Goal: Information Seeking & Learning: Learn about a topic

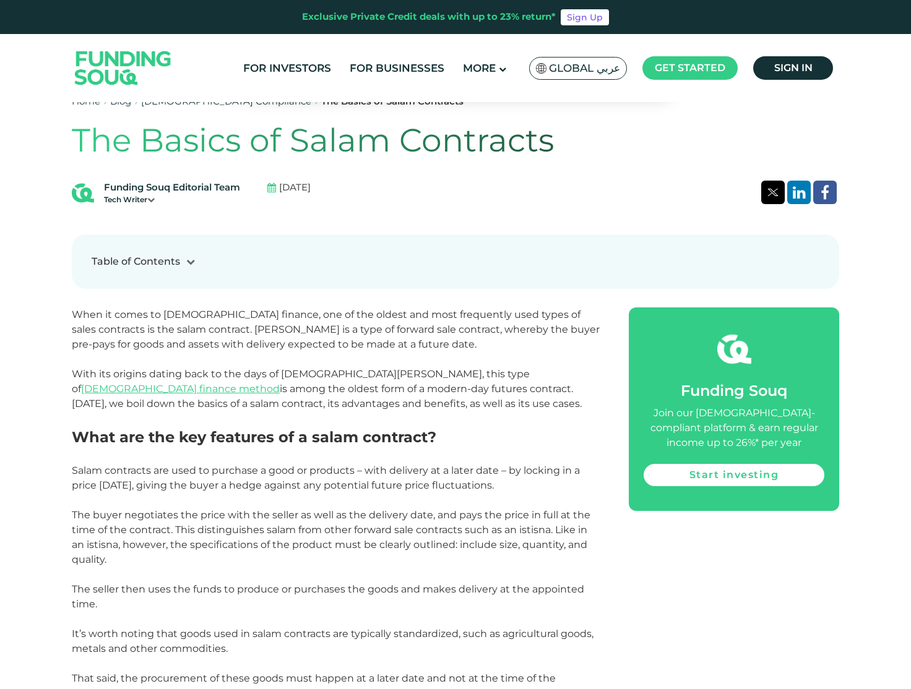
scroll to position [619, 0]
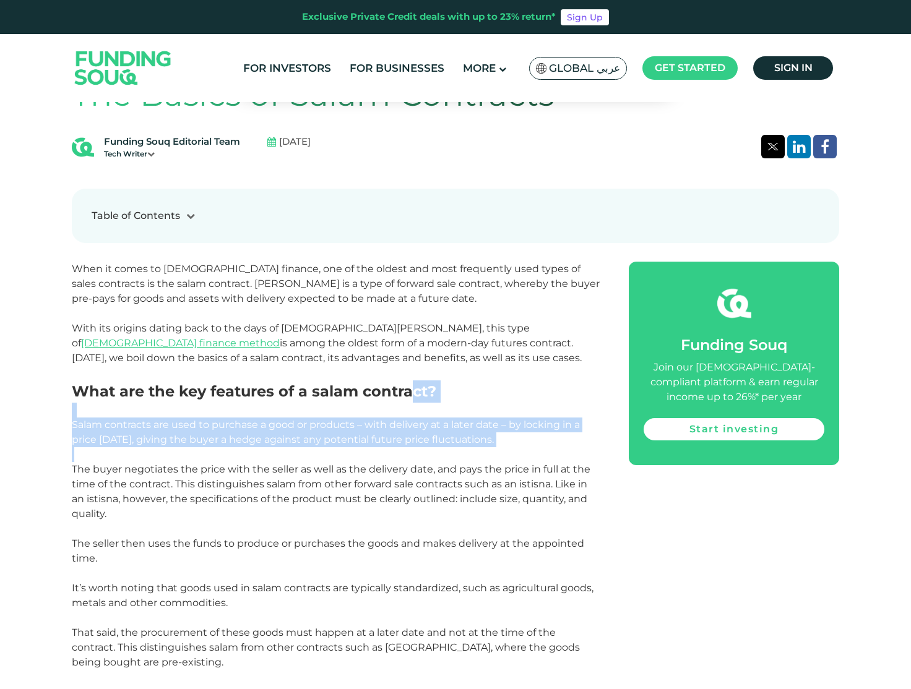
drag, startPoint x: 543, startPoint y: 447, endPoint x: 421, endPoint y: 428, distance: 122.9
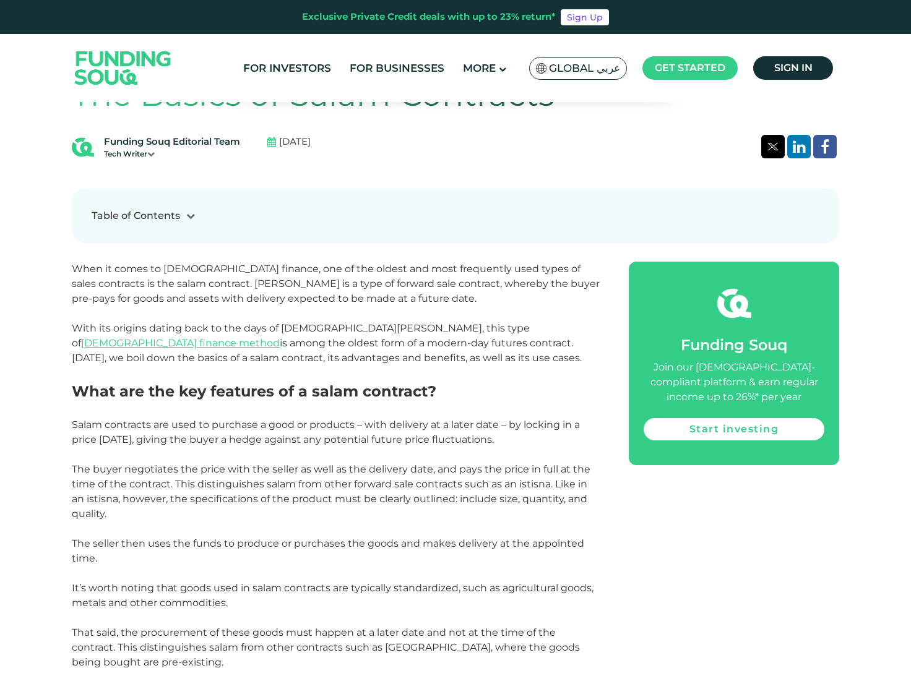
click at [455, 525] on p at bounding box center [336, 529] width 529 height 15
drag, startPoint x: 424, startPoint y: 518, endPoint x: 368, endPoint y: 449, distance: 88.8
click at [431, 520] on p "The buyer negotiates the price with the seller as well as the delivery date, an…" at bounding box center [336, 491] width 529 height 59
click at [363, 491] on p "The buyer negotiates the price with the seller as well as the delivery date, an…" at bounding box center [336, 491] width 529 height 59
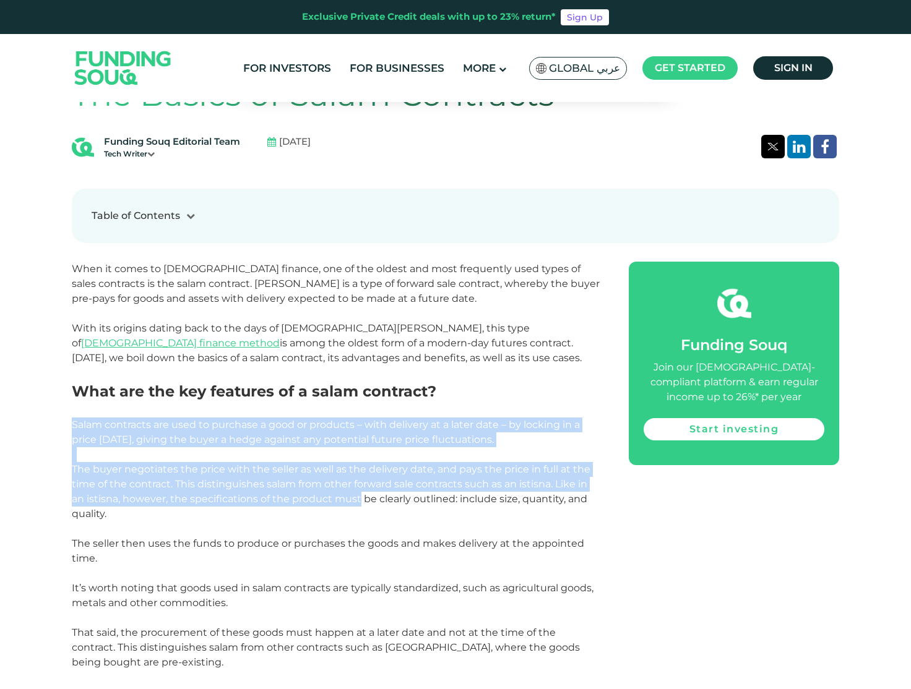
drag, startPoint x: 360, startPoint y: 506, endPoint x: 378, endPoint y: 519, distance: 22.2
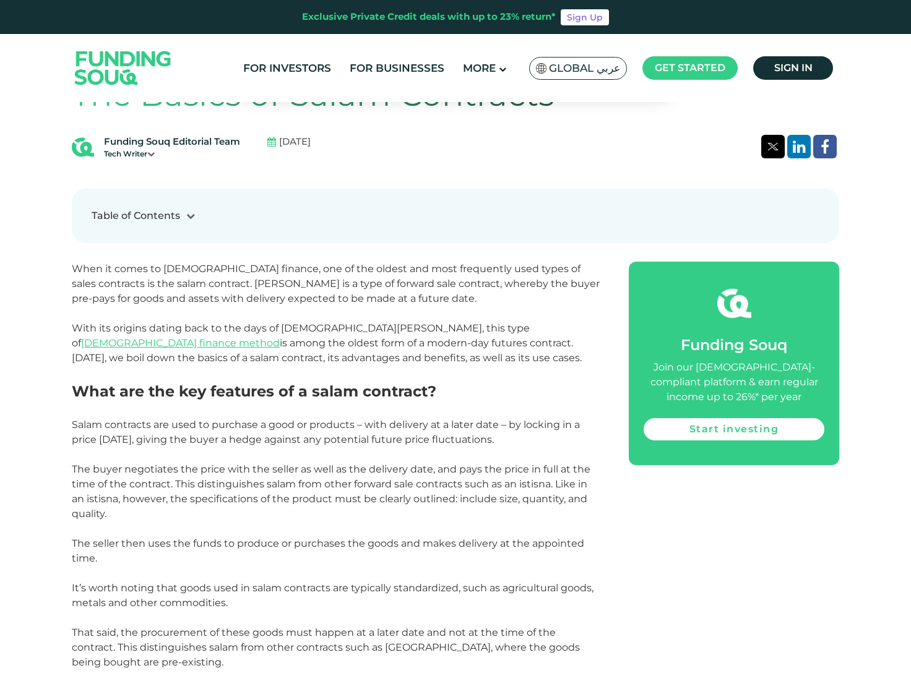
click at [387, 530] on p at bounding box center [336, 529] width 529 height 15
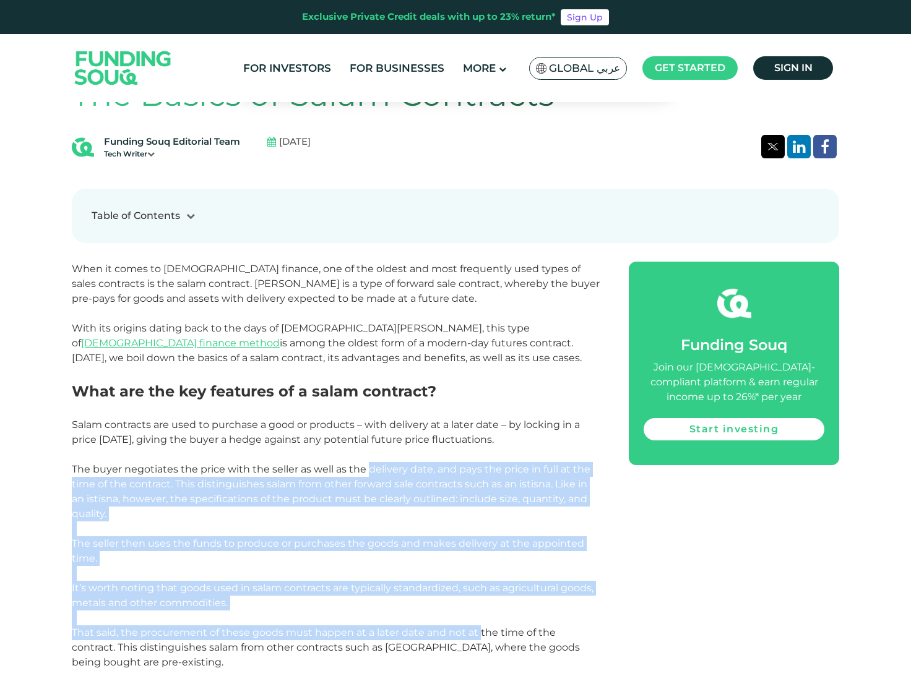
drag, startPoint x: 419, startPoint y: 530, endPoint x: 478, endPoint y: 634, distance: 119.7
click at [354, 488] on span "The buyer negotiates the price with the seller as well as the delivery date, an…" at bounding box center [331, 491] width 519 height 56
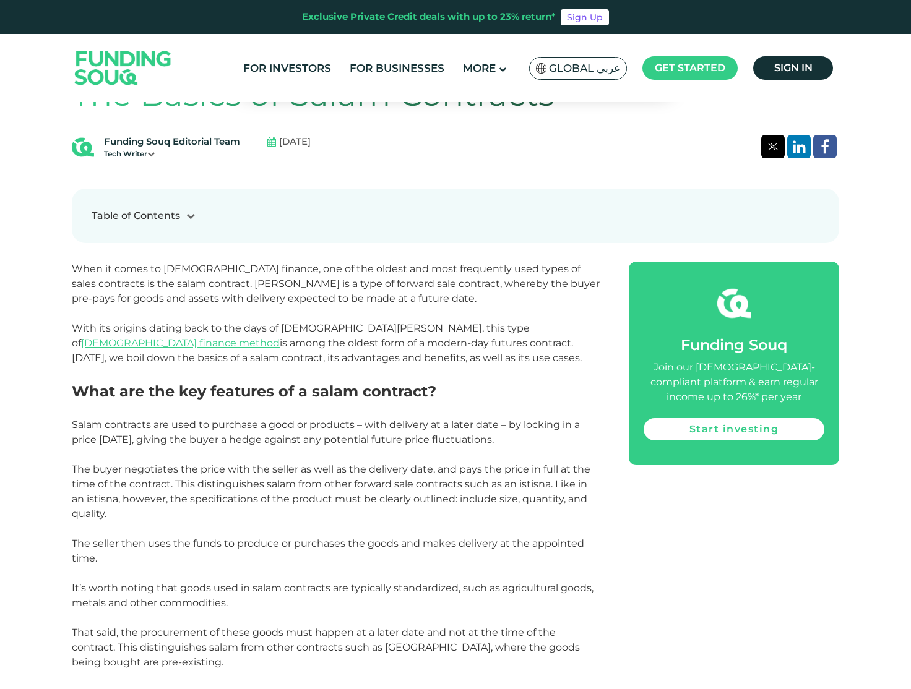
click at [481, 512] on p "The buyer negotiates the price with the seller as well as the delivery date, an…" at bounding box center [336, 491] width 529 height 59
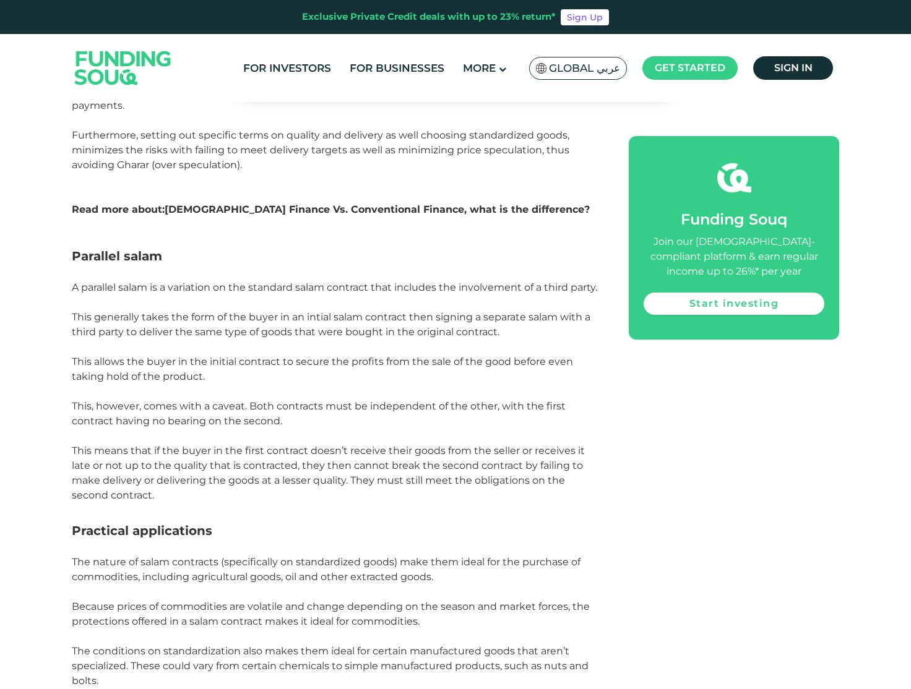
scroll to position [1485, 0]
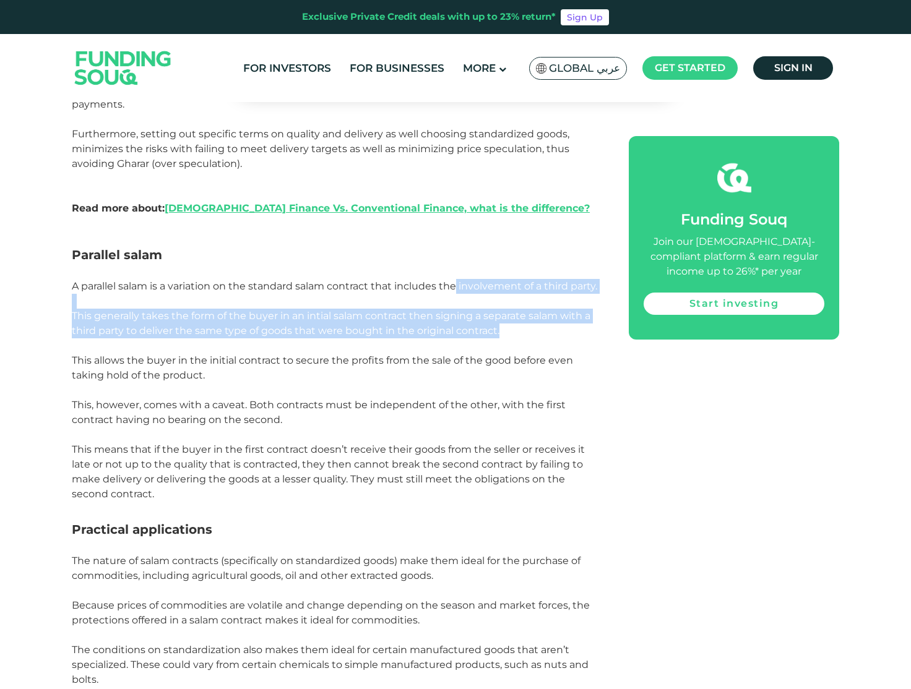
drag, startPoint x: 549, startPoint y: 312, endPoint x: 460, endPoint y: 287, distance: 92.2
click at [459, 275] on div "When it comes to [DEMOGRAPHIC_DATA] finance, one of the oldest and most frequen…" at bounding box center [336, 66] width 529 height 1343
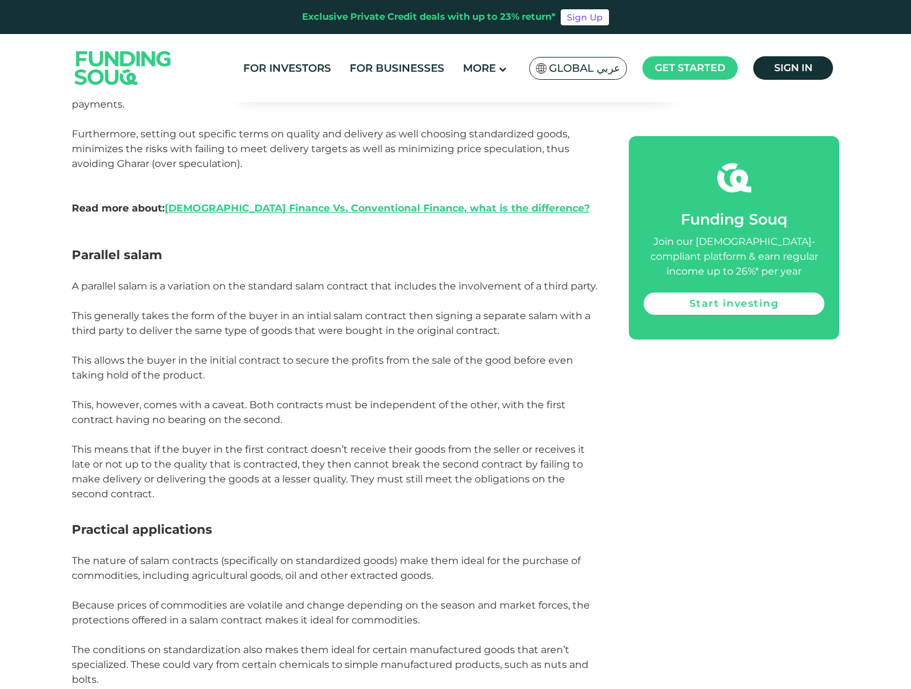
click at [485, 383] on p at bounding box center [336, 390] width 529 height 15
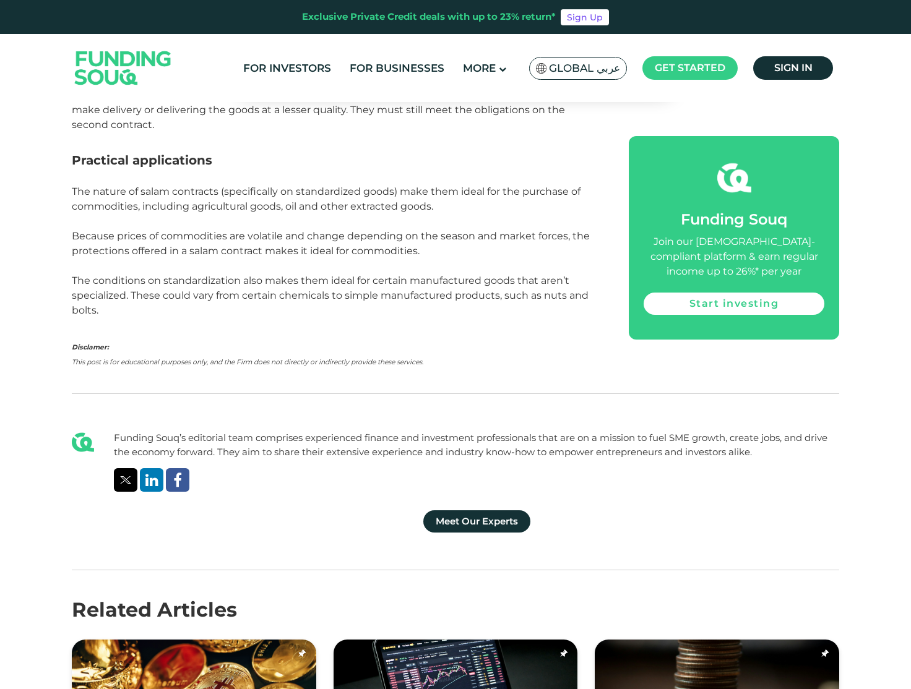
scroll to position [1856, 0]
